Goal: Book appointment/travel/reservation

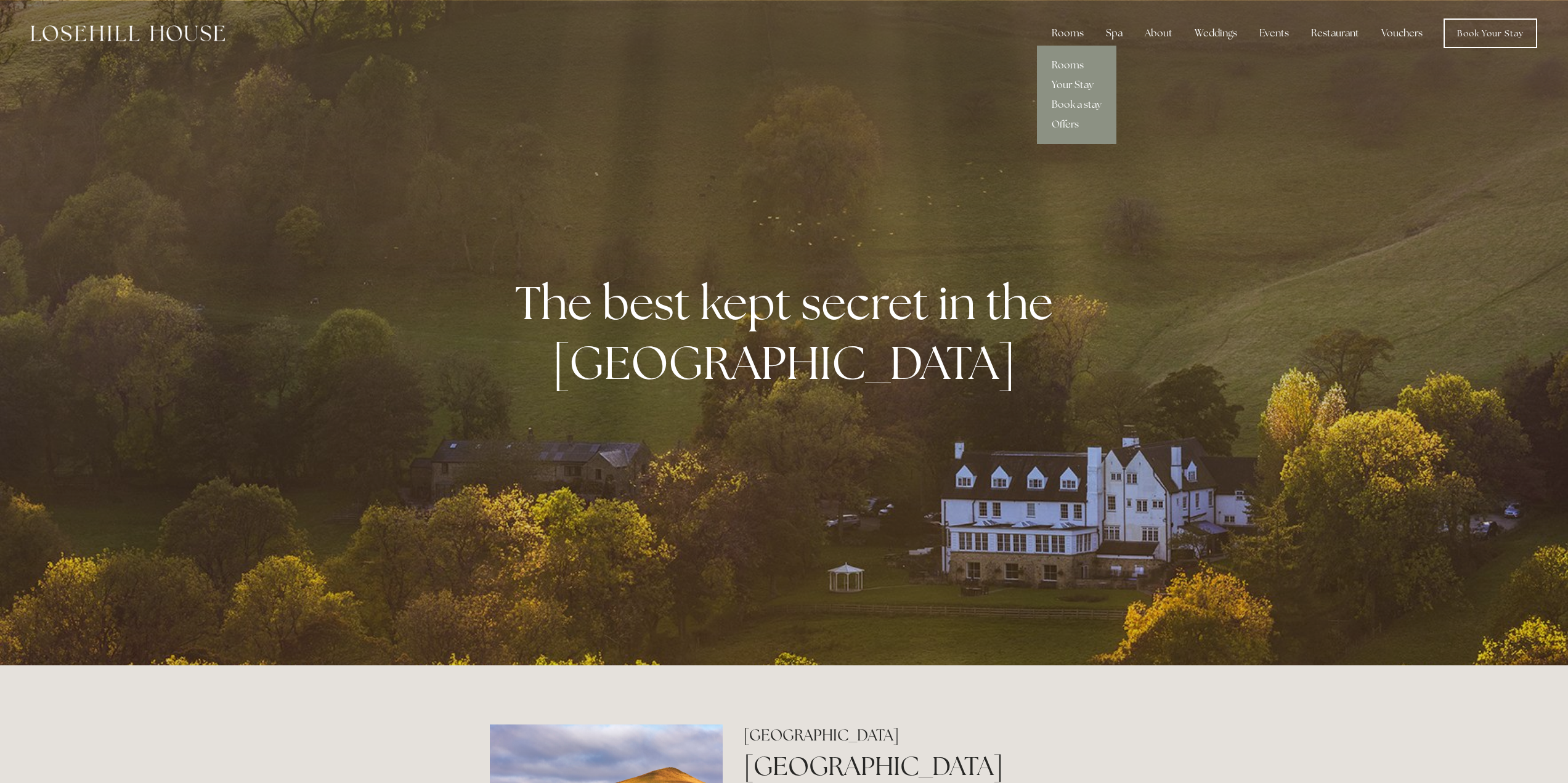
click at [1072, 65] on link "Rooms" at bounding box center [1077, 65] width 80 height 20
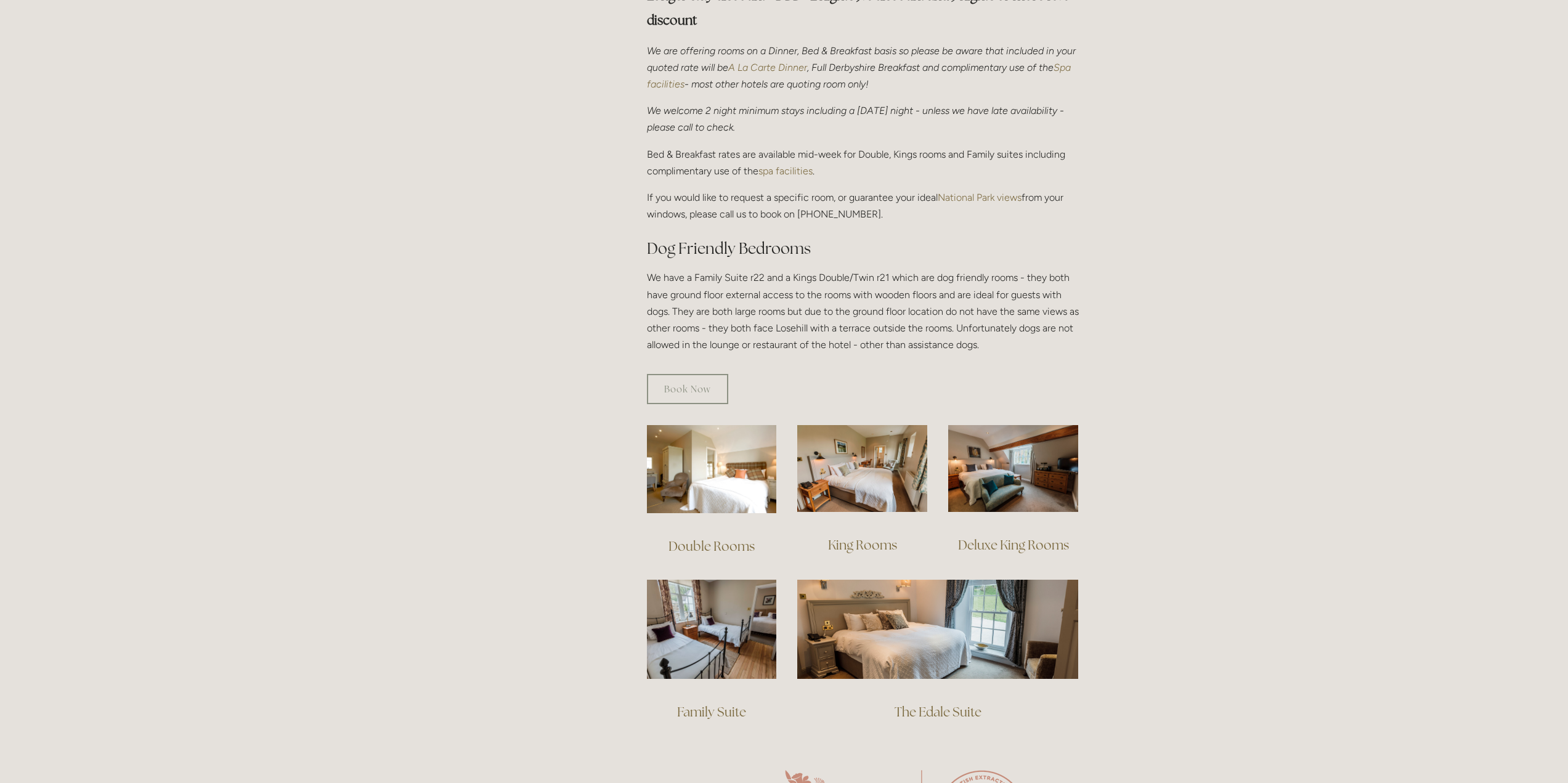
scroll to position [493, 0]
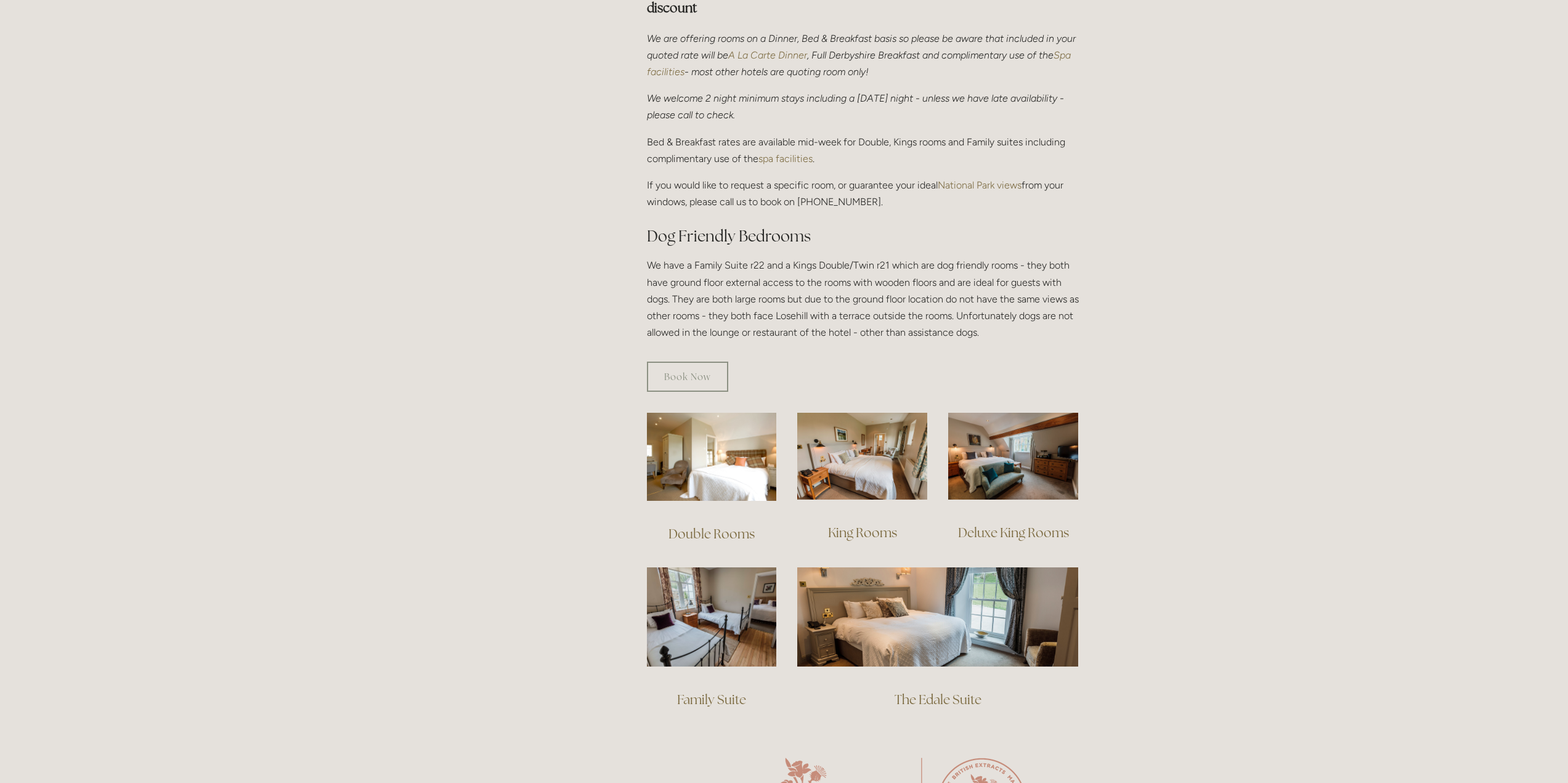
click at [1056, 525] on link "Deluxe King Rooms" at bounding box center [1013, 533] width 111 height 17
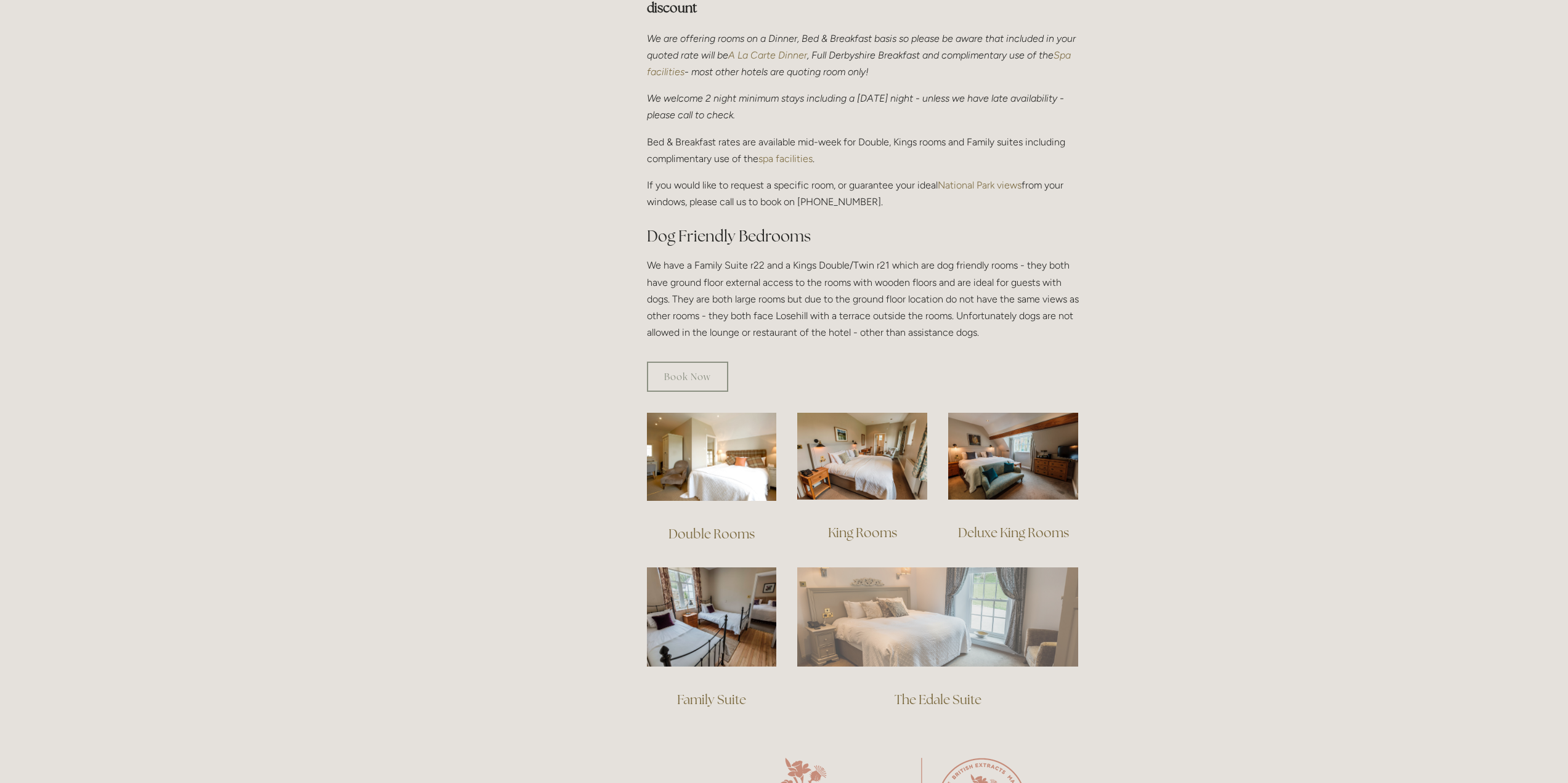
click at [957, 593] on img at bounding box center [937, 617] width 281 height 99
